Goal: Check status: Check status

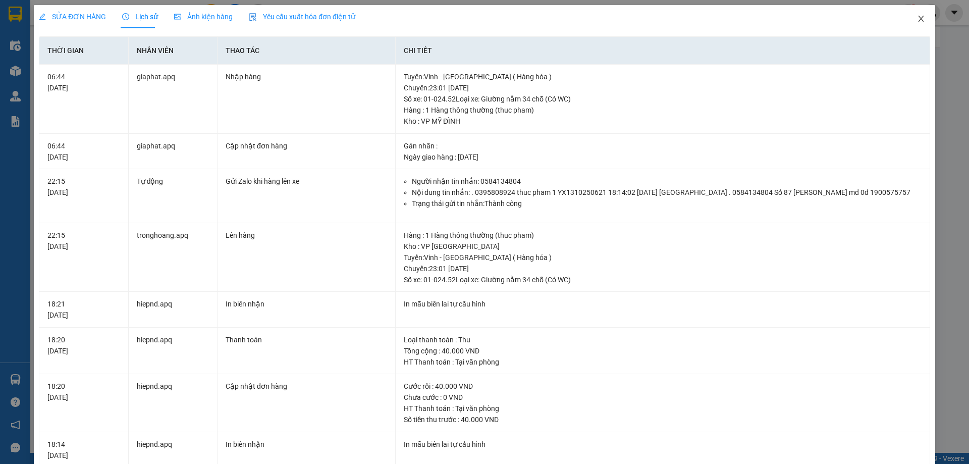
drag, startPoint x: 915, startPoint y: 22, endPoint x: 788, endPoint y: 3, distance: 128.7
click at [917, 22] on icon "close" at bounding box center [921, 19] width 8 height 8
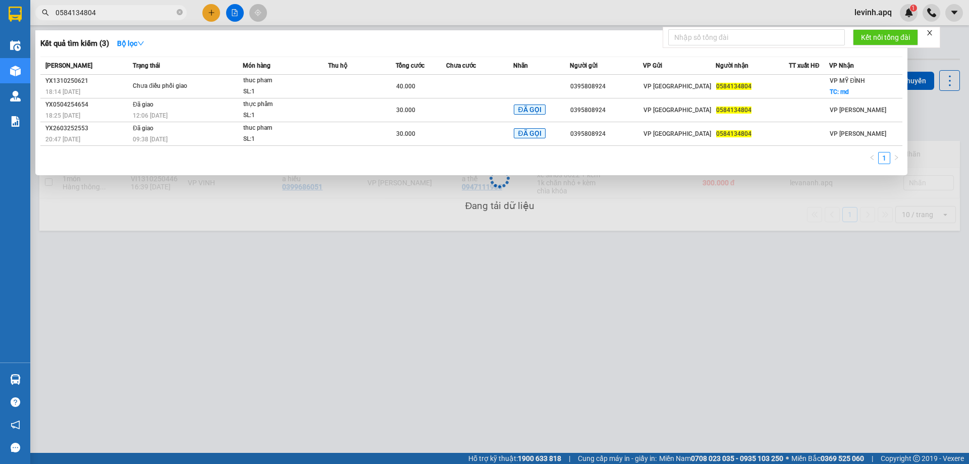
drag, startPoint x: 118, startPoint y: 12, endPoint x: 92, endPoint y: 13, distance: 25.8
click at [92, 13] on input "0584134804" at bounding box center [115, 12] width 119 height 11
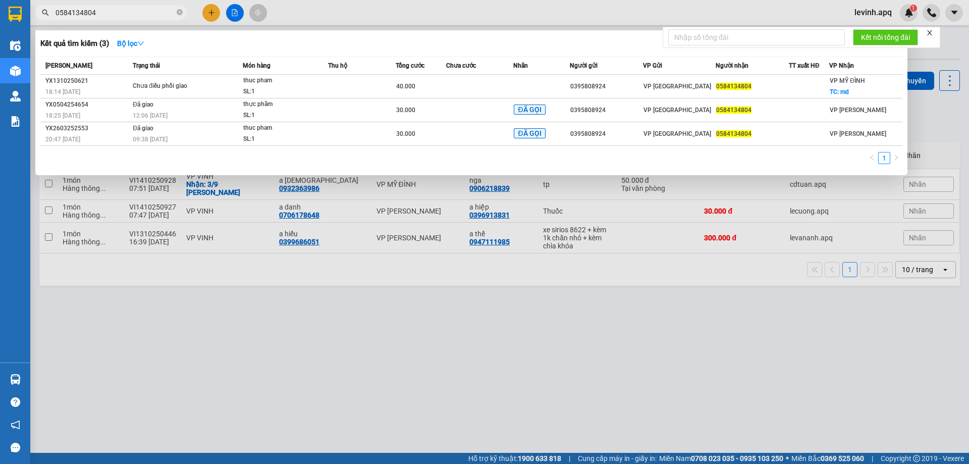
paste input "36312475"
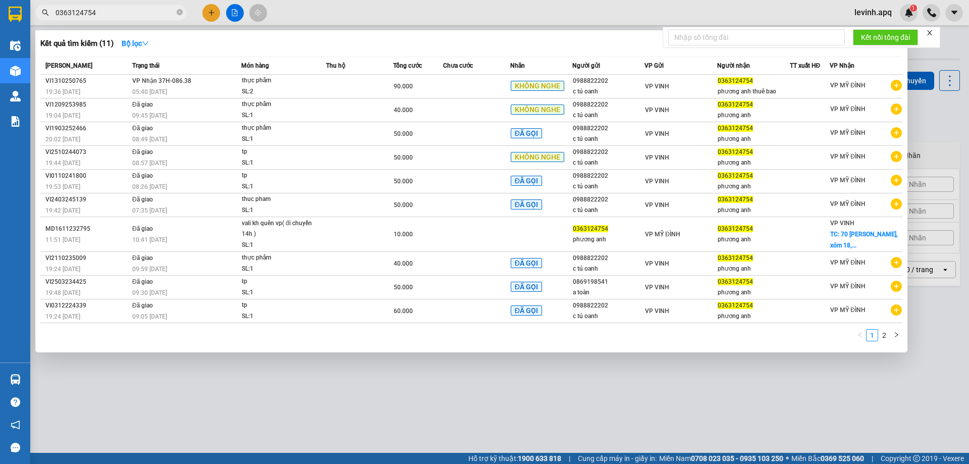
click at [104, 5] on span "0363124754" at bounding box center [110, 12] width 151 height 15
click at [102, 14] on input "0363124754" at bounding box center [115, 12] width 119 height 11
paste input "986592339"
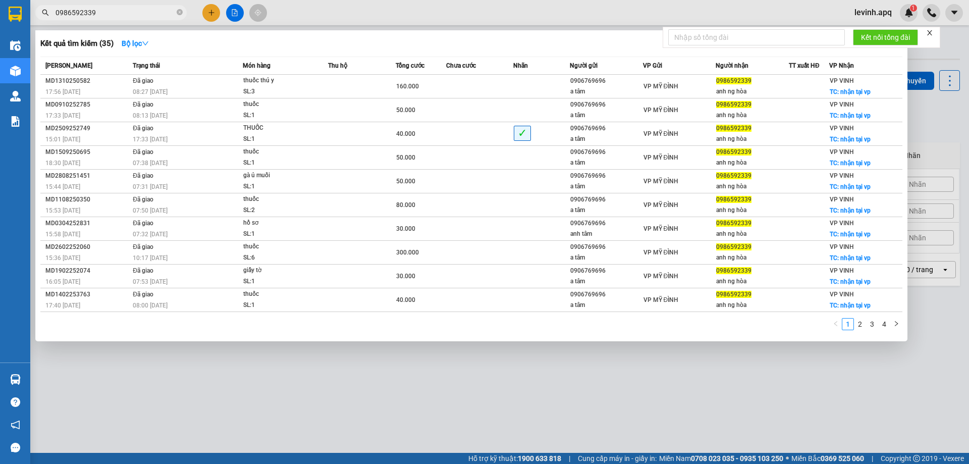
type input "0986592339"
